Goal: Navigation & Orientation: Find specific page/section

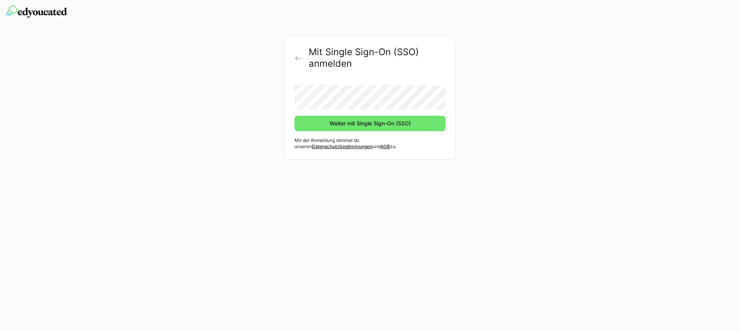
click at [294, 116] on button "Weiter mit Single Sign-On (SSO)" at bounding box center [369, 123] width 151 height 15
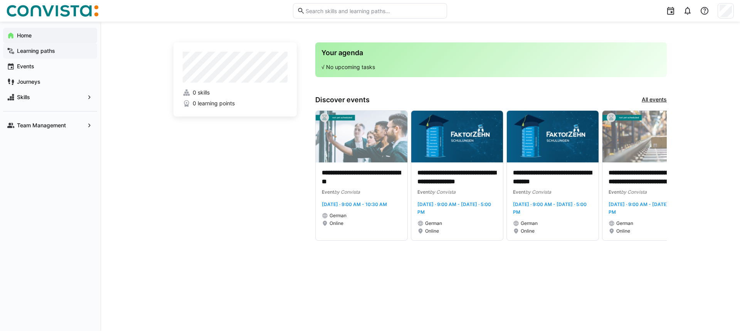
click at [0, 0] on app-navigation-label "Learning paths" at bounding box center [0, 0] width 0 height 0
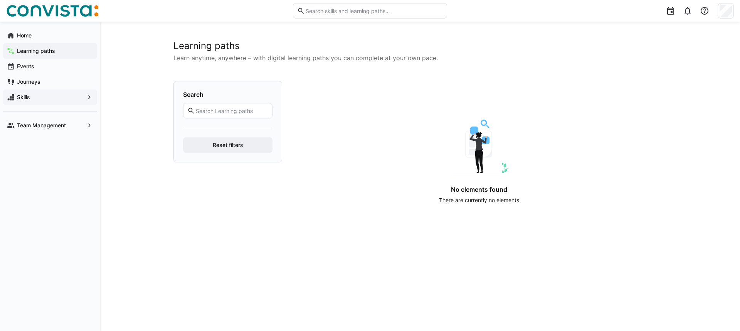
click at [84, 99] on div "Skills" at bounding box center [50, 96] width 94 height 15
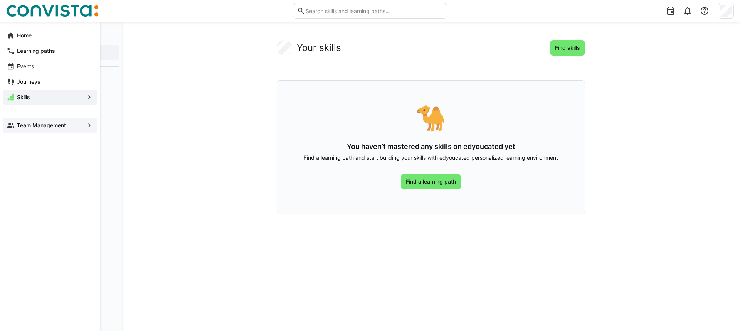
click at [0, 0] on app-navigation-label "Team Management" at bounding box center [0, 0] width 0 height 0
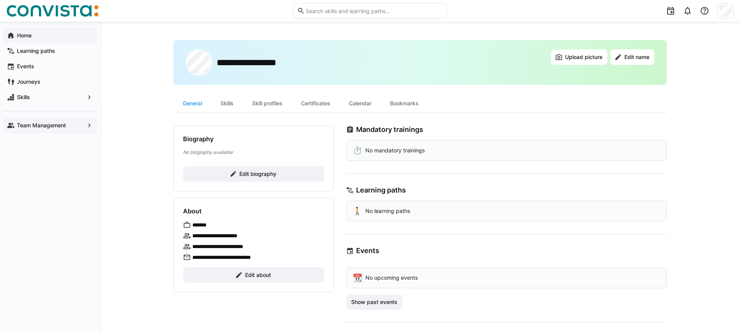
click at [0, 0] on app-navigation-label "Home" at bounding box center [0, 0] width 0 height 0
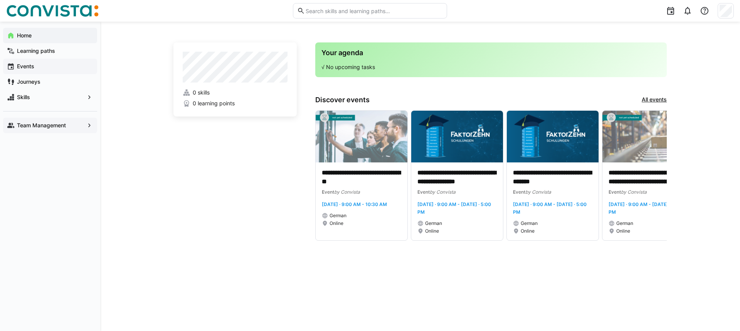
click at [0, 0] on app-navigation-label "Events" at bounding box center [0, 0] width 0 height 0
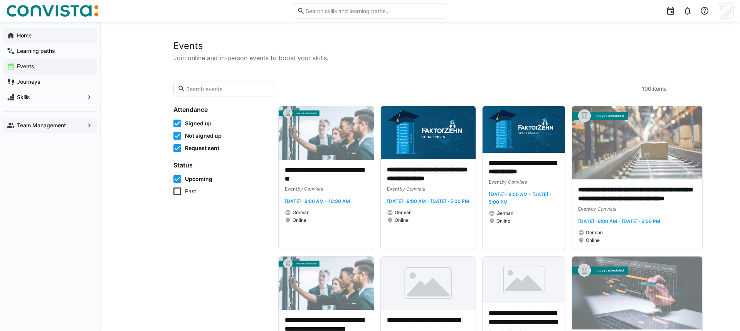
click at [0, 0] on app-navigation-label "Home" at bounding box center [0, 0] width 0 height 0
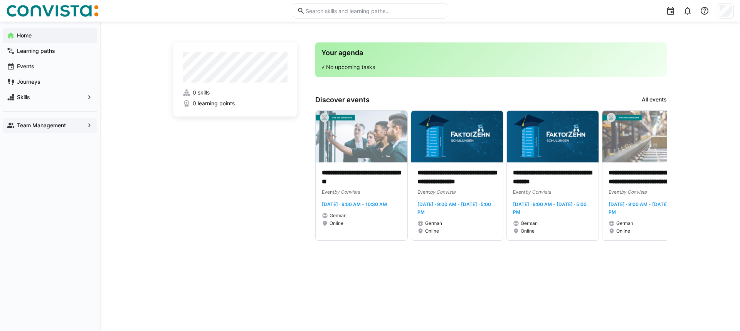
click at [204, 93] on span "0 skills" at bounding box center [201, 93] width 17 height 8
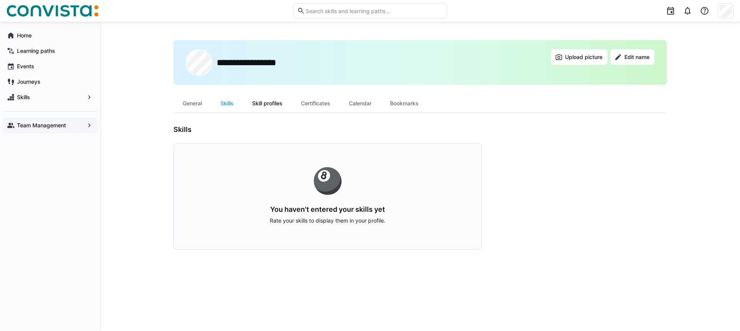
click at [270, 105] on div "Skill profiles" at bounding box center [267, 103] width 49 height 18
click at [187, 103] on div "General" at bounding box center [192, 103] width 38 height 18
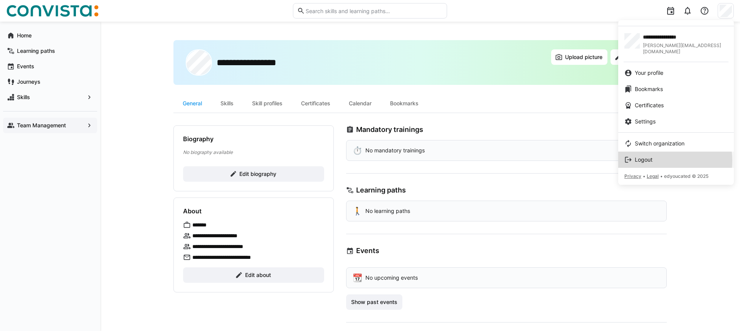
click at [652, 156] on span "Logout" at bounding box center [644, 160] width 18 height 8
